Goal: Transaction & Acquisition: Purchase product/service

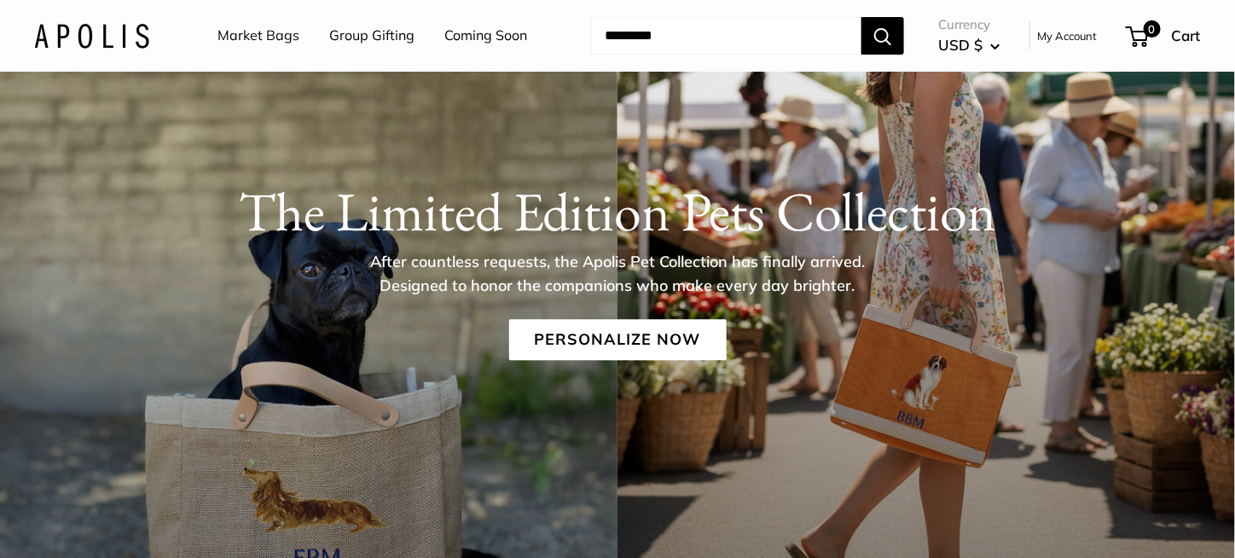
scroll to position [56, 0]
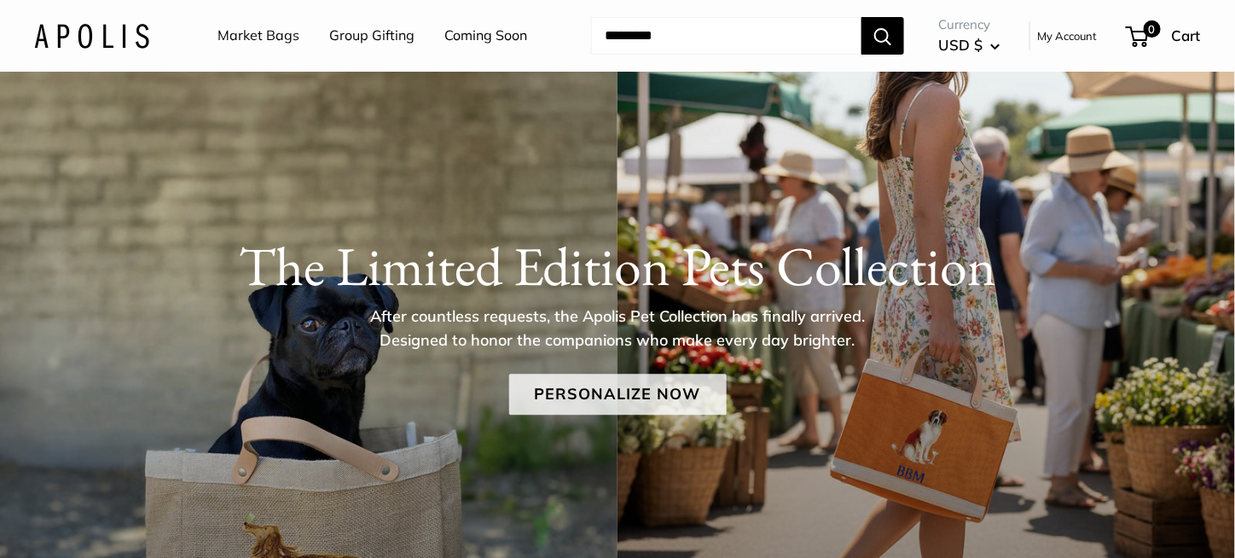
click at [571, 392] on link "Personalize Now" at bounding box center [617, 393] width 217 height 41
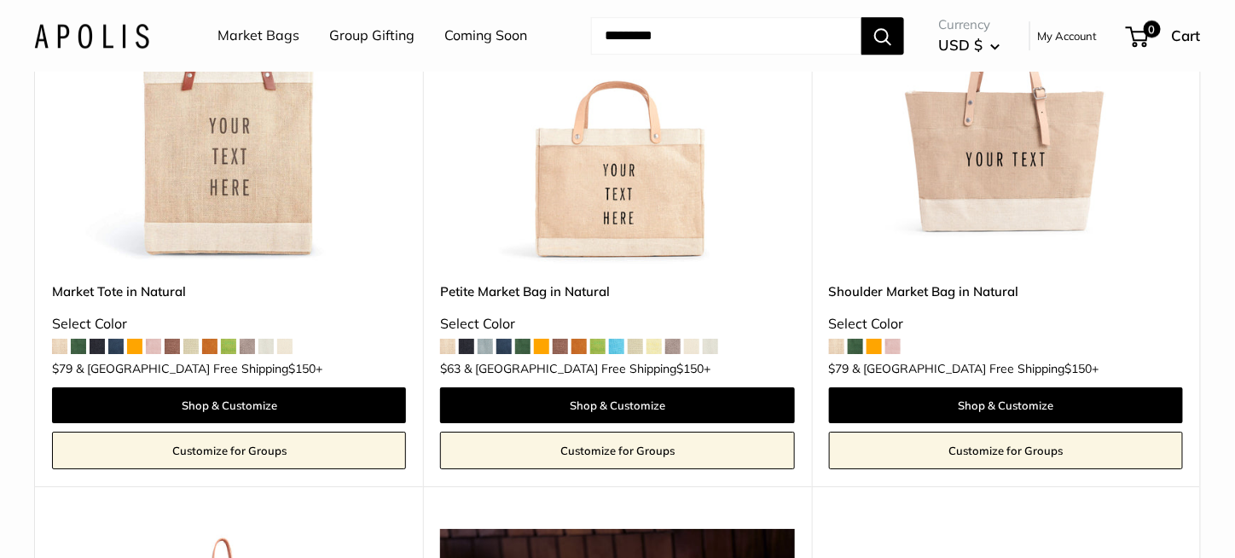
scroll to position [4008, 0]
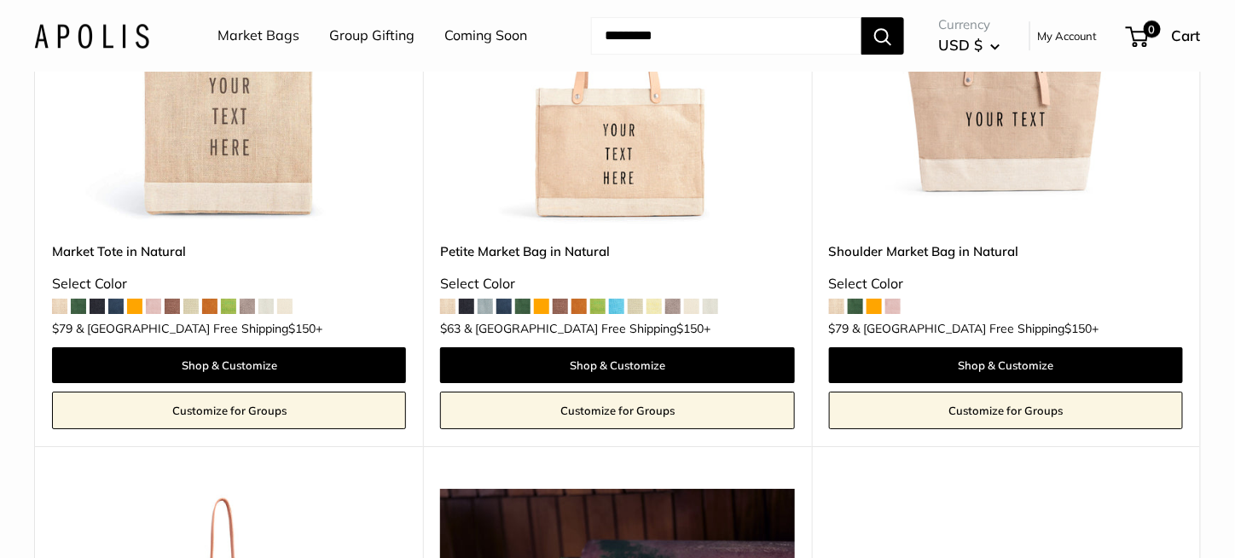
click at [482, 298] on span at bounding box center [485, 305] width 15 height 15
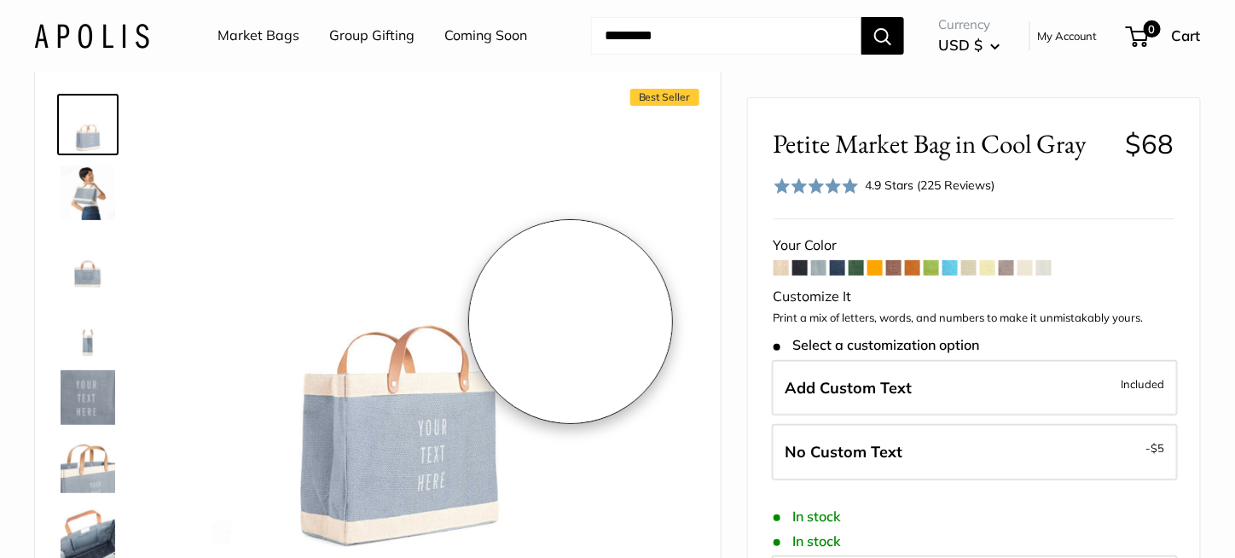
scroll to position [171, 0]
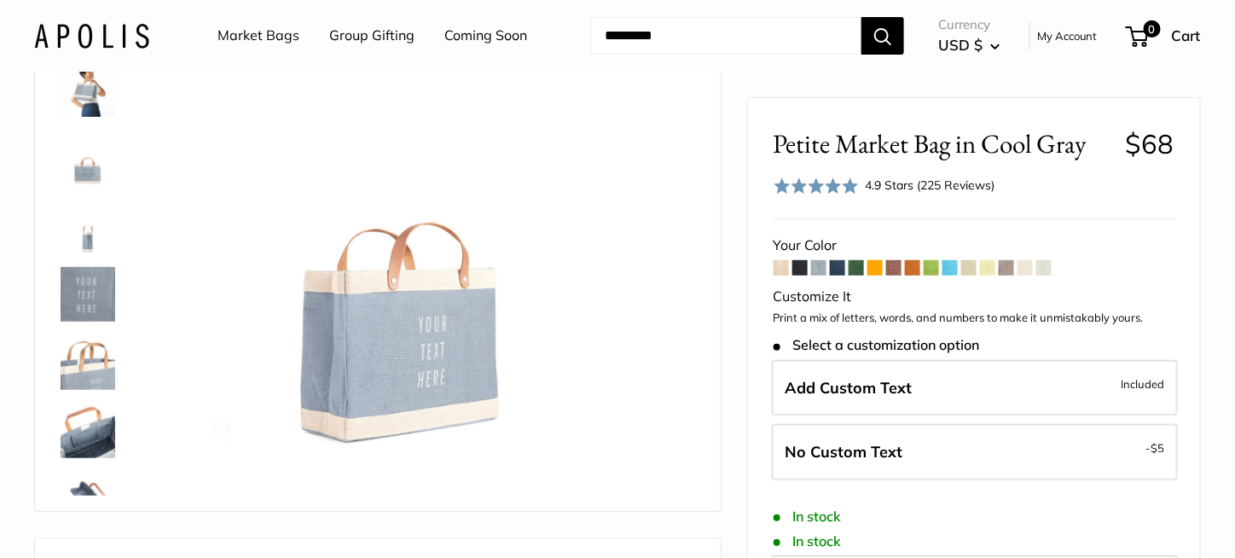
click at [832, 269] on span at bounding box center [837, 267] width 15 height 15
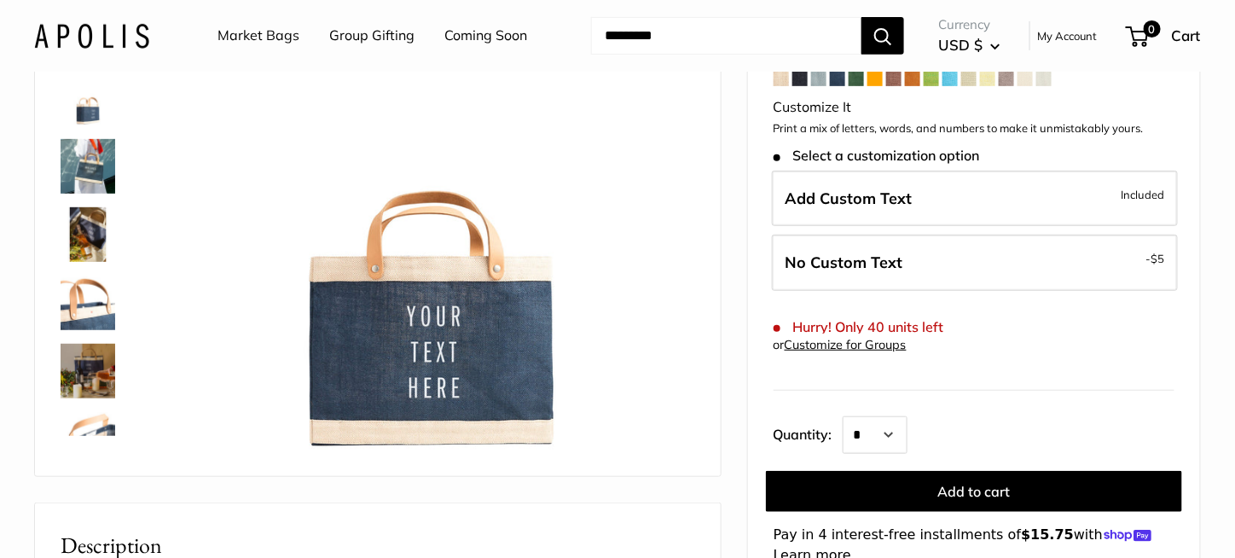
scroll to position [171, 0]
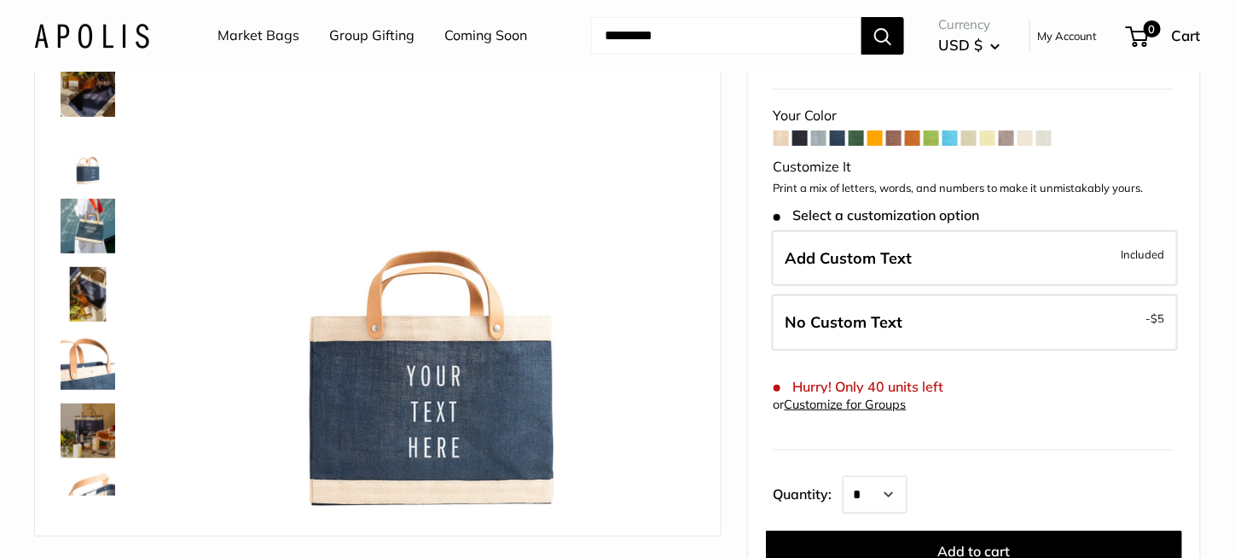
click at [839, 408] on link "Customize for Groups" at bounding box center [846, 404] width 122 height 15
click at [78, 207] on img at bounding box center [88, 226] width 55 height 55
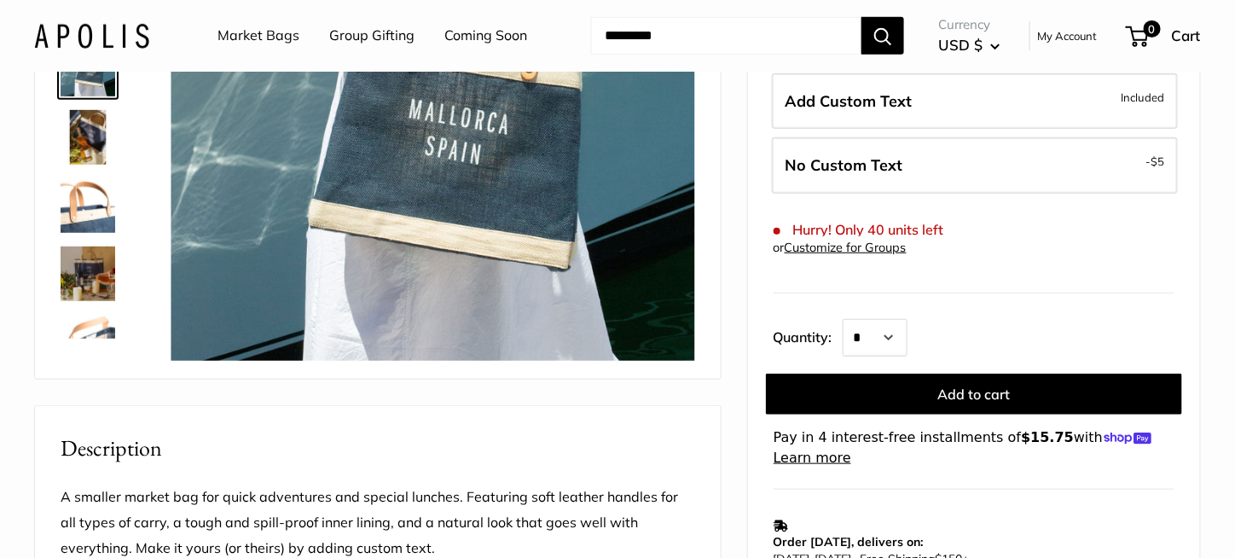
scroll to position [341, 0]
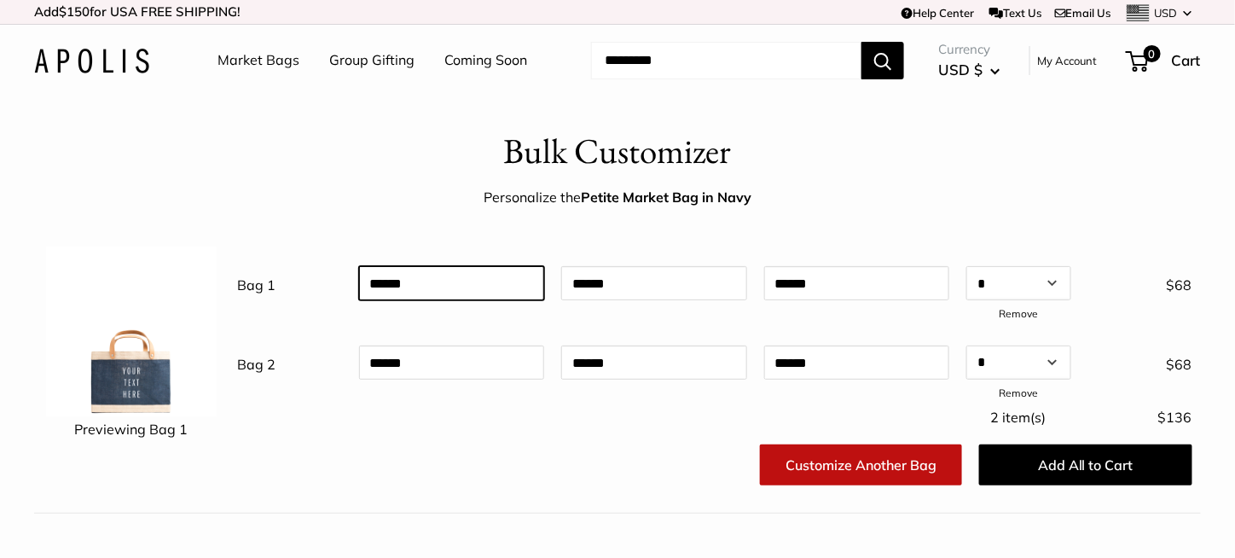
click at [421, 284] on input "text" at bounding box center [452, 283] width 186 height 34
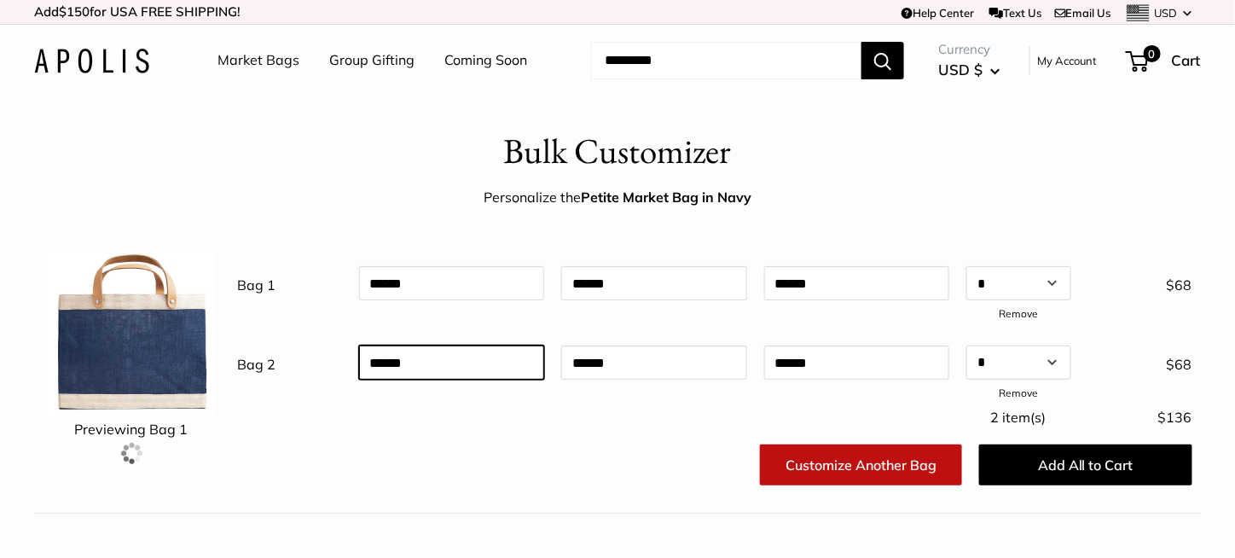
click at [422, 362] on input "text" at bounding box center [452, 362] width 186 height 34
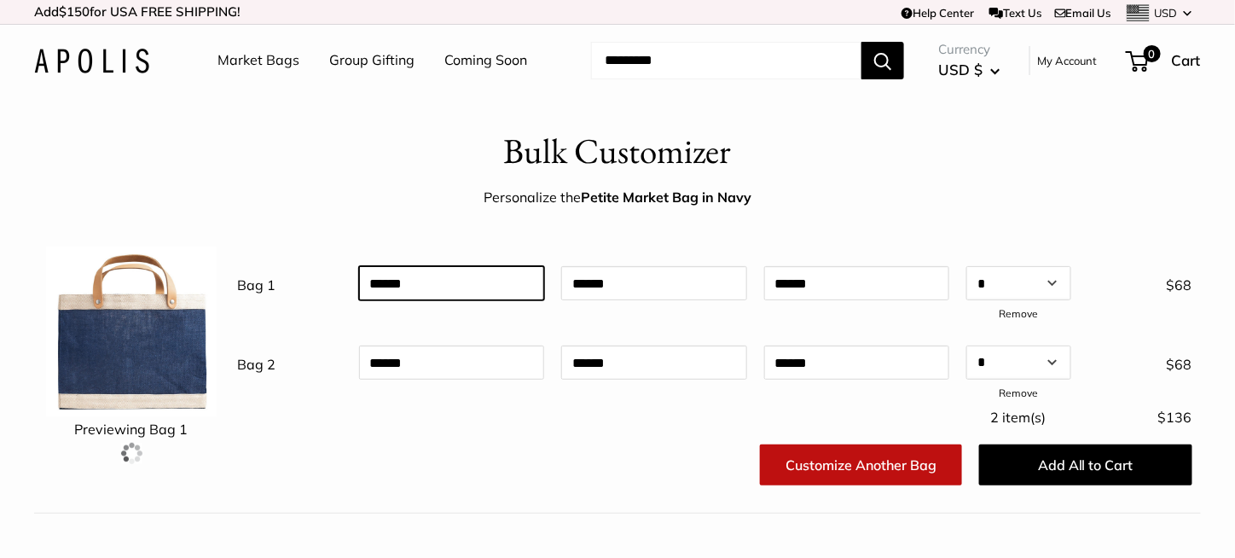
click at [426, 286] on input "text" at bounding box center [452, 283] width 186 height 34
